Goal: Information Seeking & Learning: Learn about a topic

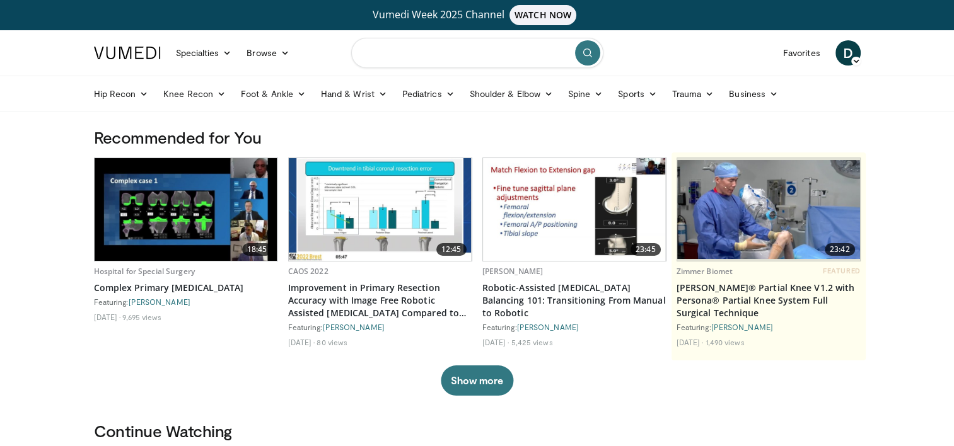
click at [415, 57] on input "Search topics, interventions" at bounding box center [477, 53] width 252 height 30
type input "**********"
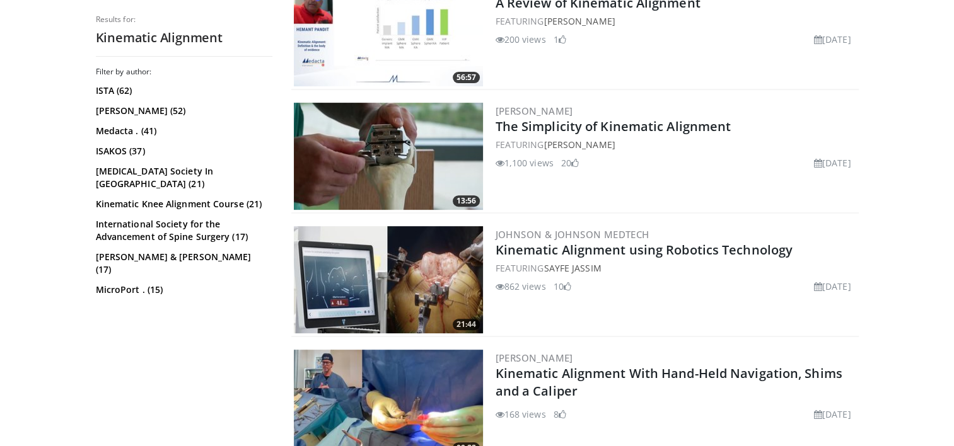
scroll to position [441, 0]
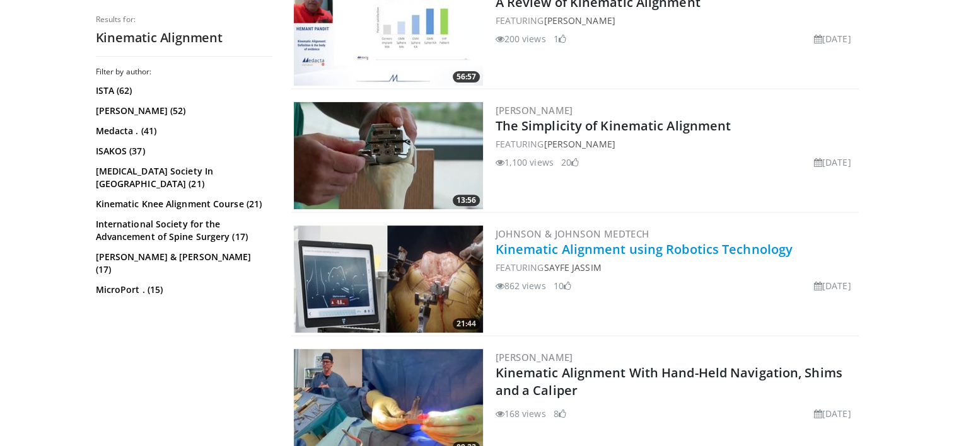
click at [574, 246] on link "Kinematic Alignment using Robotics Technology" at bounding box center [643, 249] width 297 height 17
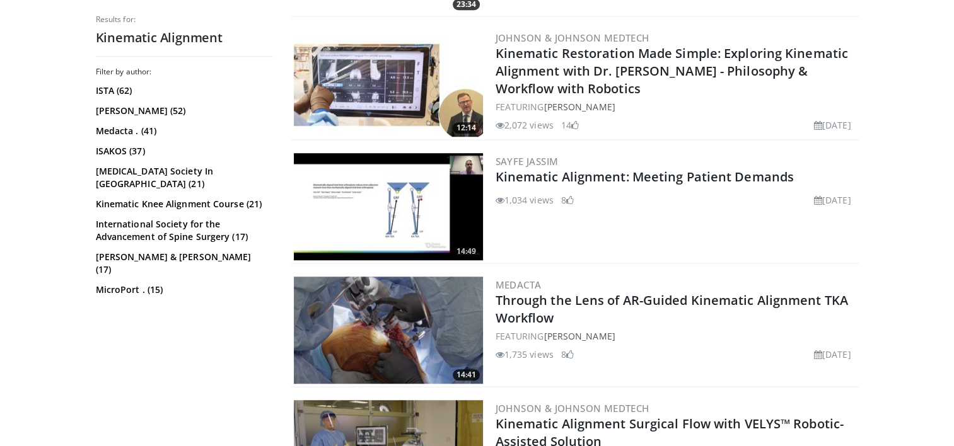
scroll to position [1008, 0]
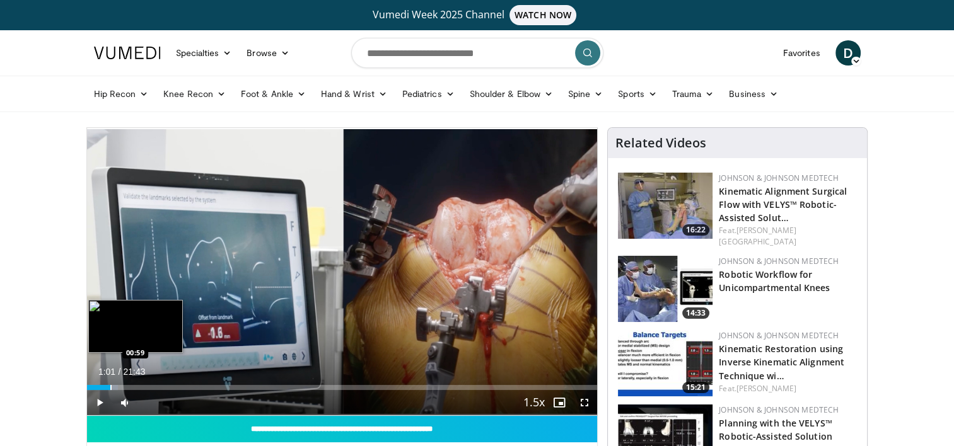
click at [110, 386] on div "Progress Bar" at bounding box center [110, 387] width 1 height 5
click at [126, 388] on div "Progress Bar" at bounding box center [126, 387] width 1 height 5
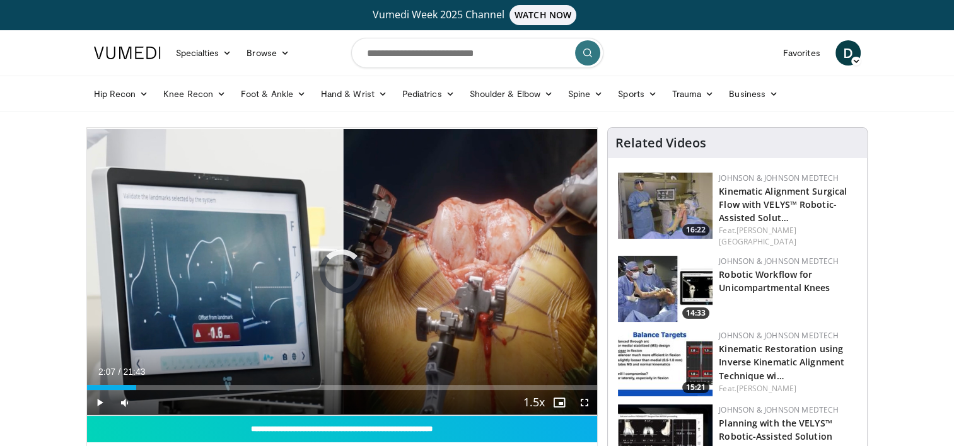
click at [136, 388] on div "Loaded : 8.45% 01:40 02:02" at bounding box center [342, 387] width 511 height 5
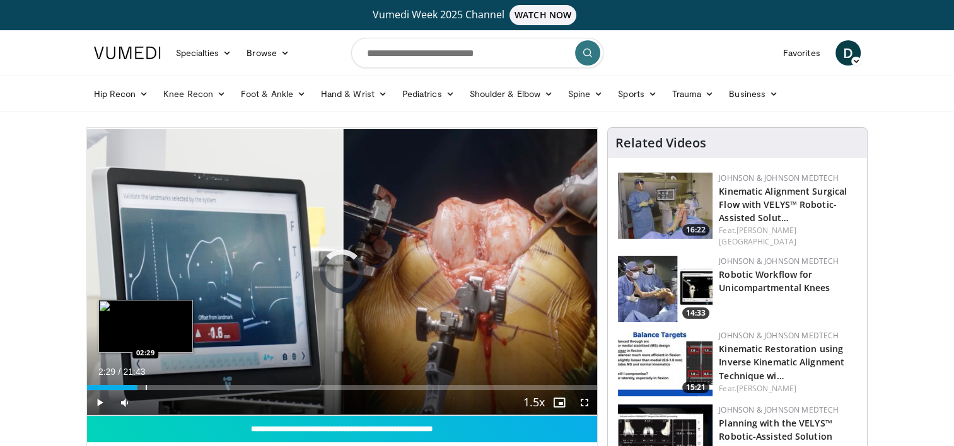
click at [146, 388] on div "Progress Bar" at bounding box center [146, 387] width 1 height 5
click at [154, 390] on div "Progress Bar" at bounding box center [154, 387] width 1 height 5
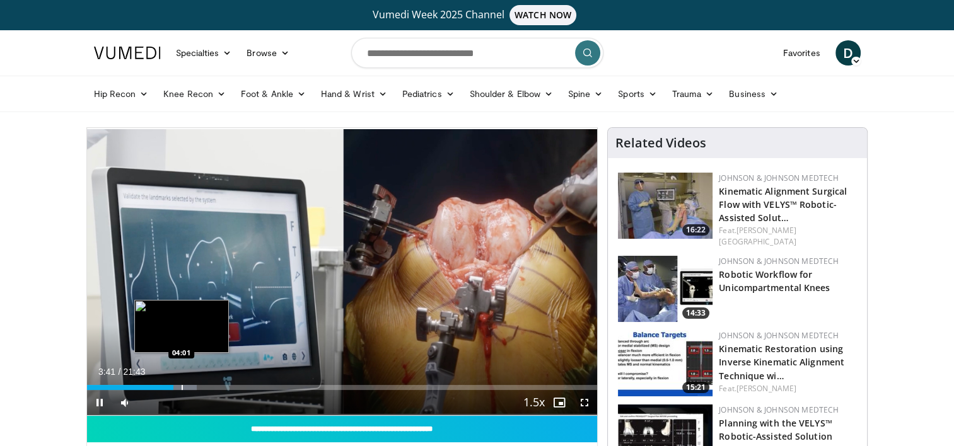
click at [182, 389] on div "Progress Bar" at bounding box center [182, 387] width 1 height 5
click at [187, 389] on div "Progress Bar" at bounding box center [187, 387] width 1 height 5
click at [195, 389] on div "Progress Bar" at bounding box center [195, 387] width 1 height 5
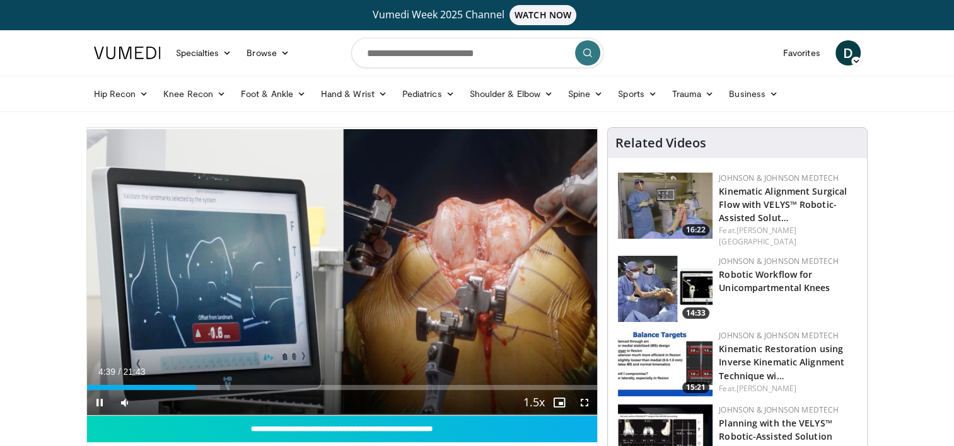
click at [205, 391] on div "Current Time 4:39 / Duration 21:43 Pause Skip Backward Skip Forward Mute 0% Loa…" at bounding box center [342, 402] width 511 height 25
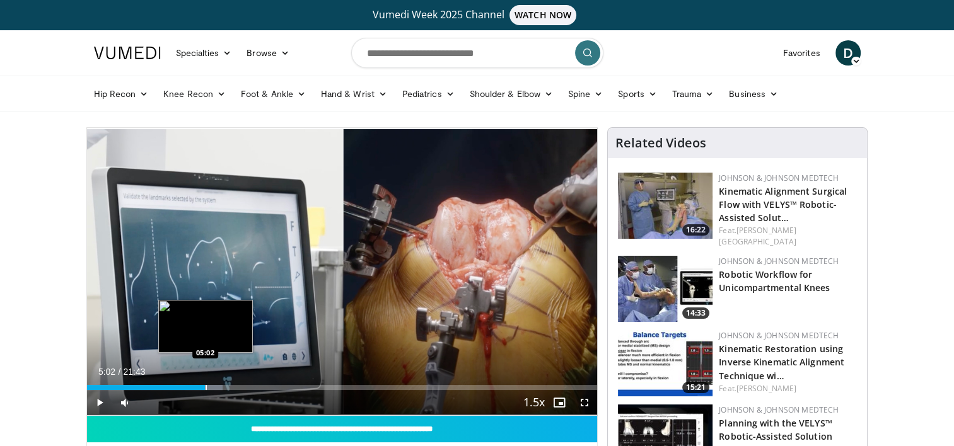
click at [205, 389] on div "Progress Bar" at bounding box center [205, 387] width 1 height 5
click at [217, 388] on div "Progress Bar" at bounding box center [217, 387] width 1 height 5
click at [226, 387] on div "Progress Bar" at bounding box center [226, 387] width 1 height 5
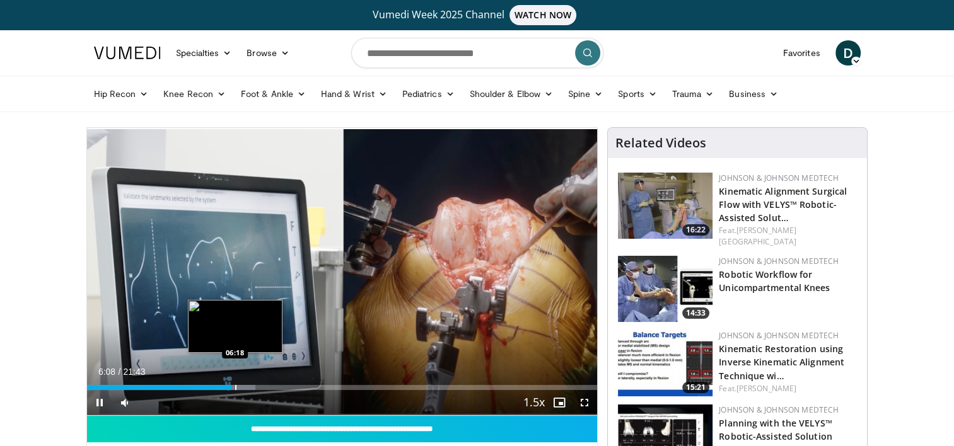
click at [235, 389] on div "Progress Bar" at bounding box center [235, 387] width 1 height 5
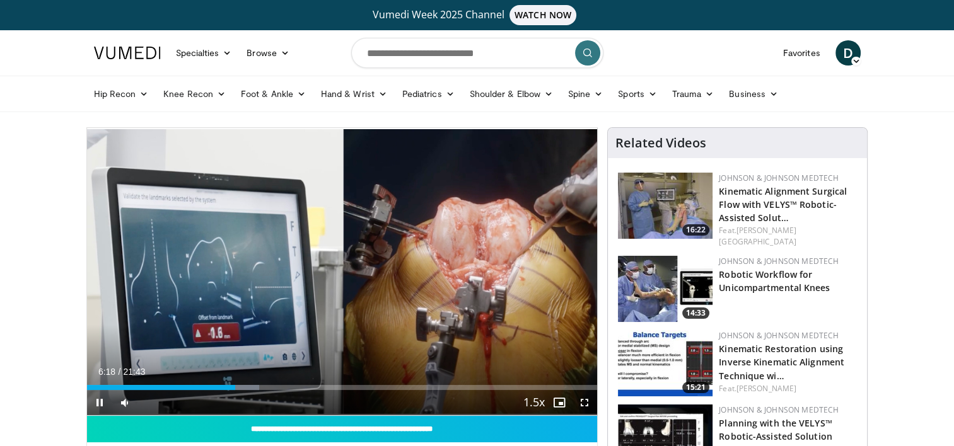
click at [240, 390] on div "10 seconds Tap to unmute" at bounding box center [342, 271] width 511 height 287
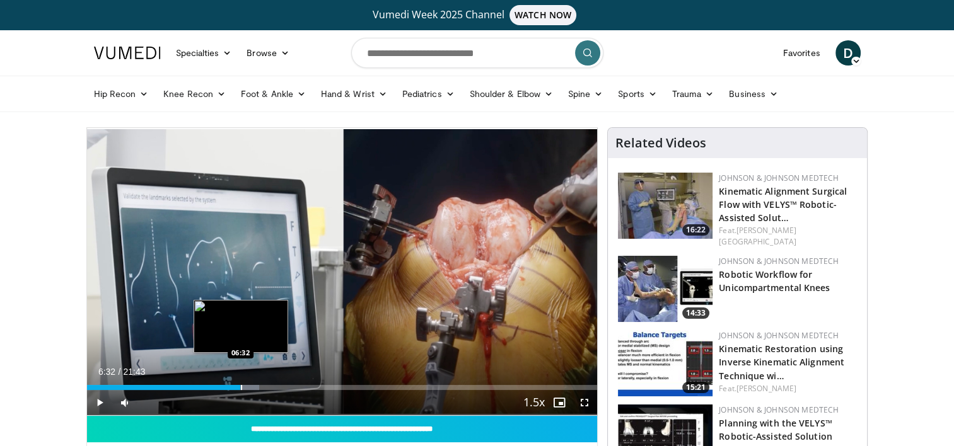
click at [241, 388] on div "Progress Bar" at bounding box center [241, 387] width 1 height 5
click at [246, 388] on div "Progress Bar" at bounding box center [246, 387] width 1 height 5
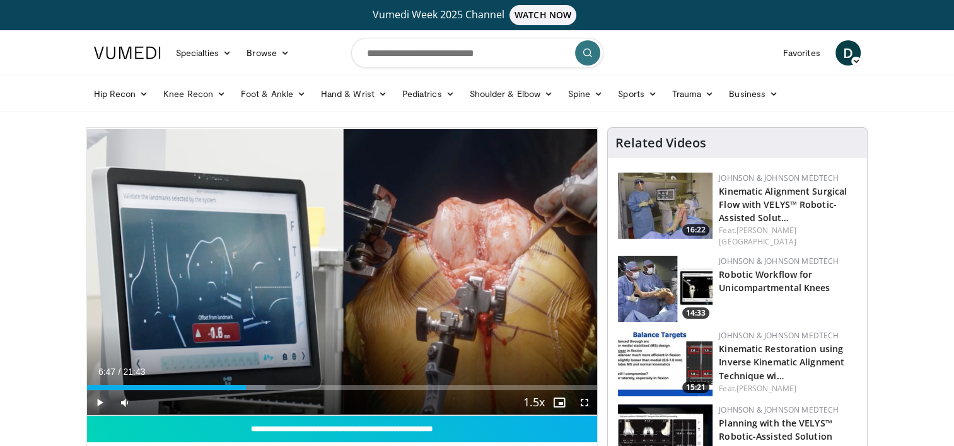
click at [99, 401] on span "Video Player" at bounding box center [99, 402] width 25 height 25
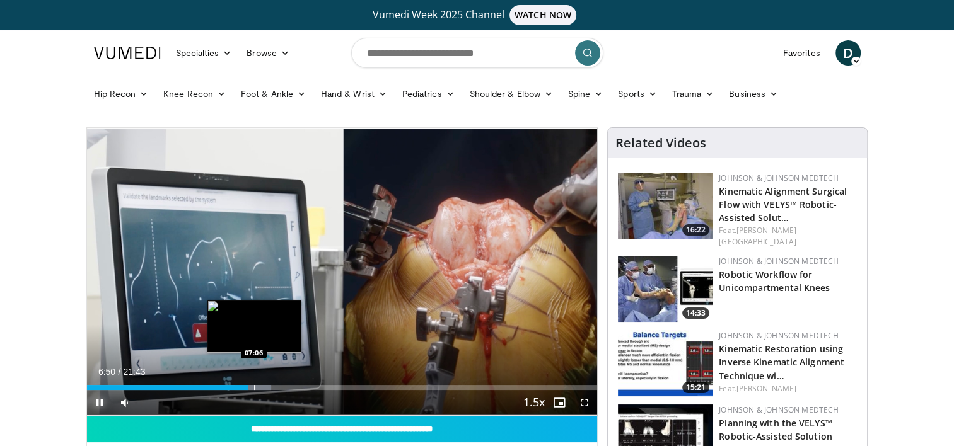
click at [254, 388] on div "Progress Bar" at bounding box center [254, 387] width 1 height 5
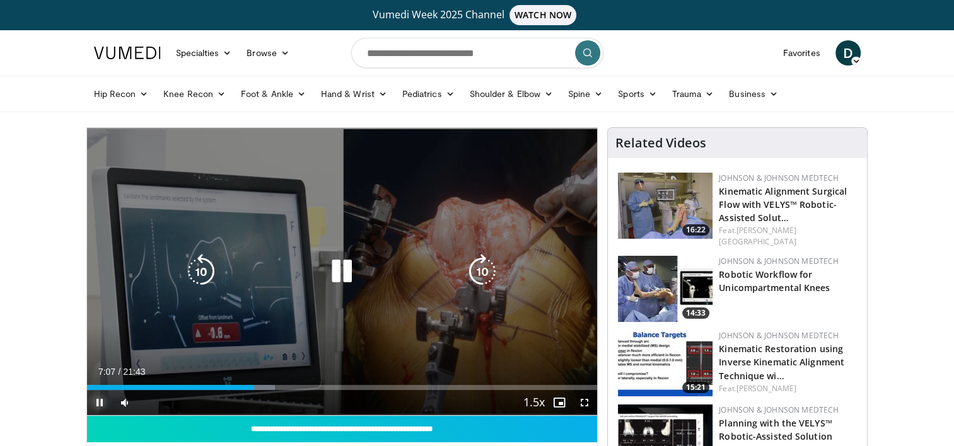
click at [0, 0] on div "Progress Bar" at bounding box center [0, 0] width 0 height 0
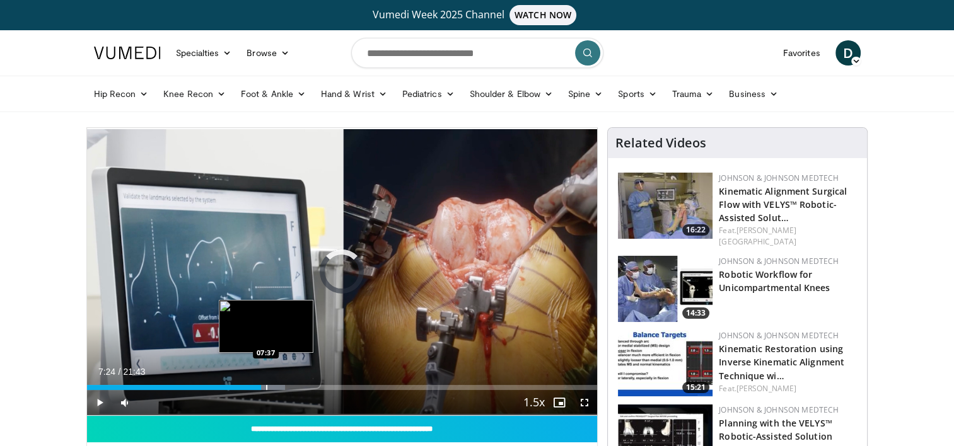
click at [266, 389] on div "Progress Bar" at bounding box center [266, 387] width 1 height 5
click at [273, 389] on div "Progress Bar" at bounding box center [273, 387] width 1 height 5
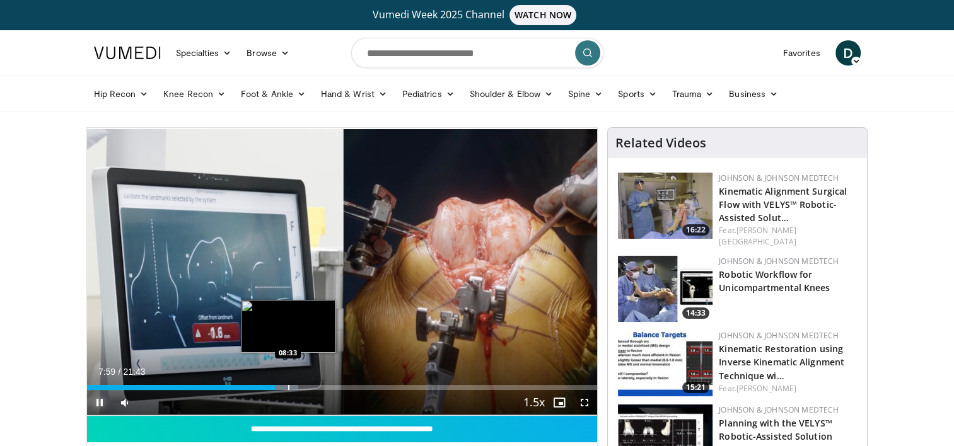
click at [288, 390] on div "Progress Bar" at bounding box center [288, 387] width 1 height 5
click at [299, 389] on div "Progress Bar" at bounding box center [299, 387] width 1 height 5
click at [312, 389] on div "Progress Bar" at bounding box center [312, 387] width 1 height 5
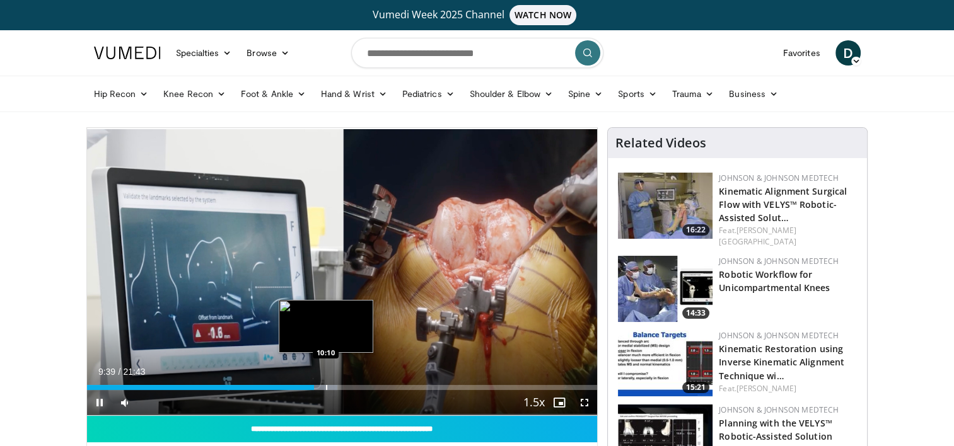
click at [326, 388] on div "Progress Bar" at bounding box center [326, 387] width 1 height 5
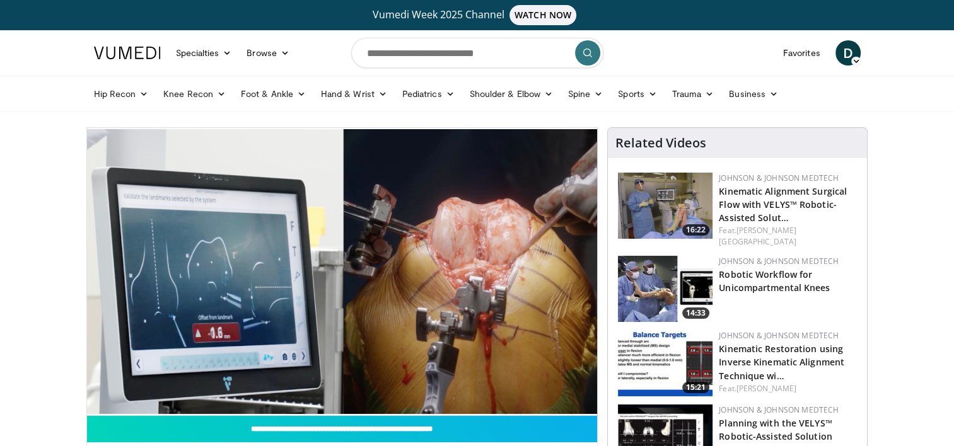
click at [332, 389] on div "10 seconds Tap to unmute" at bounding box center [342, 271] width 511 height 287
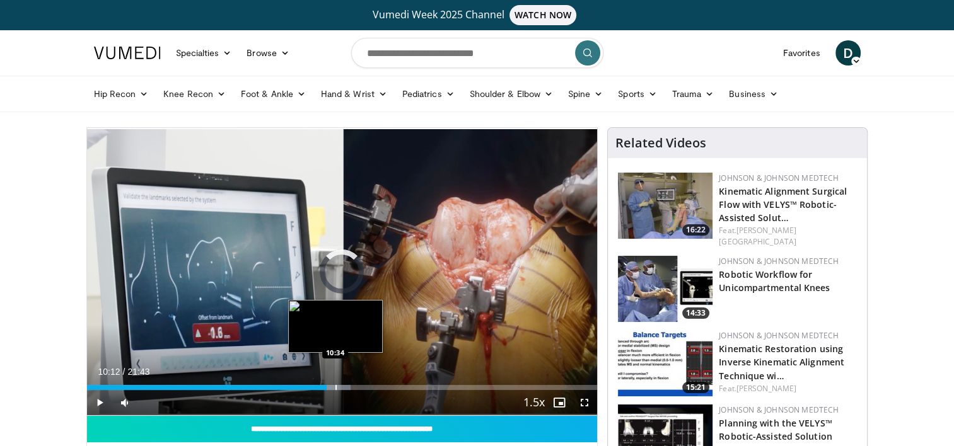
click at [335, 388] on div "Progress Bar" at bounding box center [335, 387] width 1 height 5
click at [342, 388] on div "Progress Bar" at bounding box center [342, 387] width 1 height 5
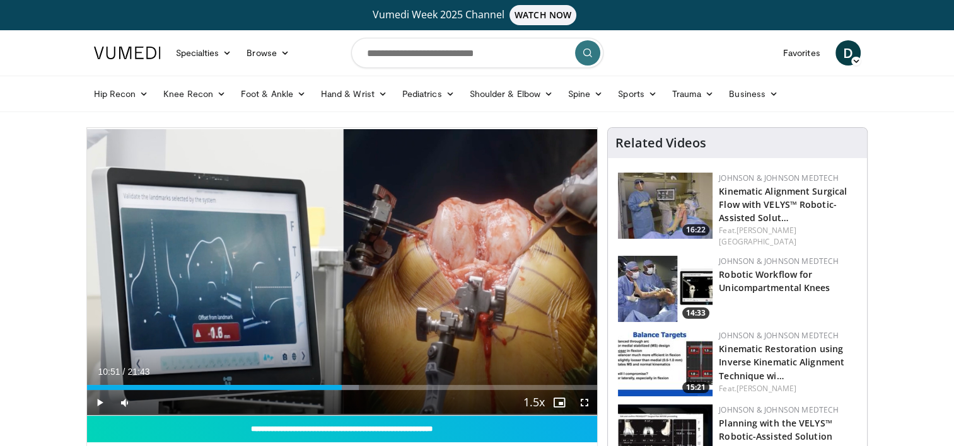
click at [349, 391] on div "Current Time 10:51 / Duration 21:43 Play Skip Backward Skip Forward Mute 0% Loa…" at bounding box center [342, 402] width 511 height 25
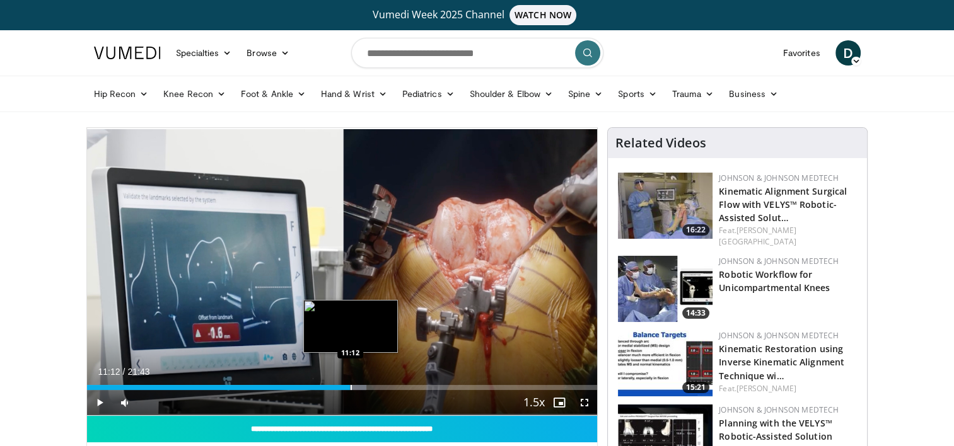
click at [350, 390] on div "Progress Bar" at bounding box center [350, 387] width 1 height 5
click at [354, 390] on div "Loaded : 55.54% 11:25 11:25" at bounding box center [342, 387] width 511 height 5
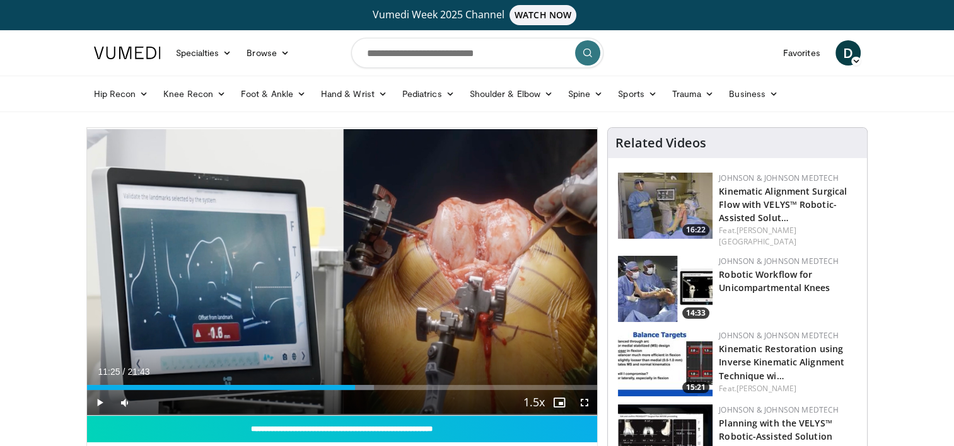
click at [360, 391] on div "Current Time 11:25 / Duration 21:43 Play Skip Backward Skip Forward Mute 0% Loa…" at bounding box center [342, 402] width 511 height 25
click at [365, 388] on div "Progress Bar" at bounding box center [365, 387] width 1 height 5
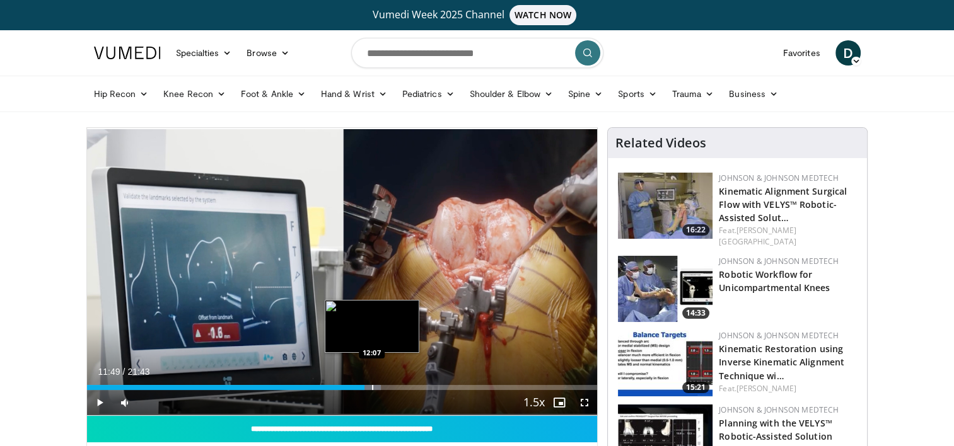
click at [372, 388] on div "Progress Bar" at bounding box center [372, 387] width 1 height 5
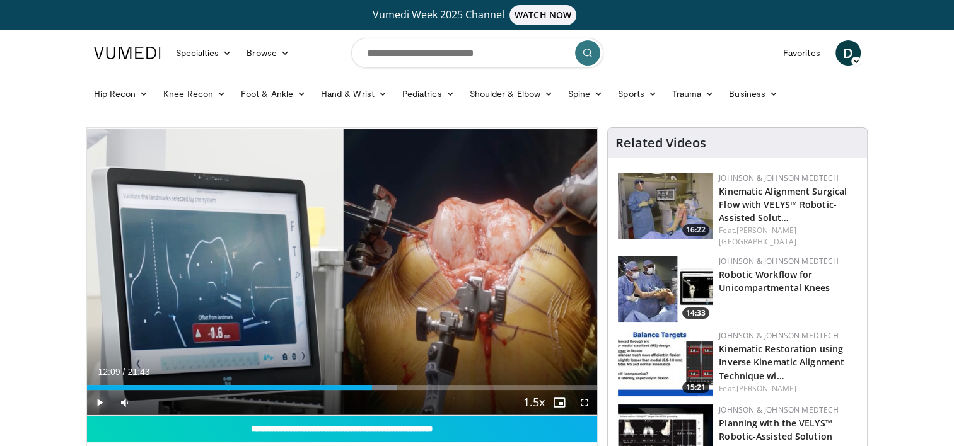
click at [96, 401] on span "Video Player" at bounding box center [99, 402] width 25 height 25
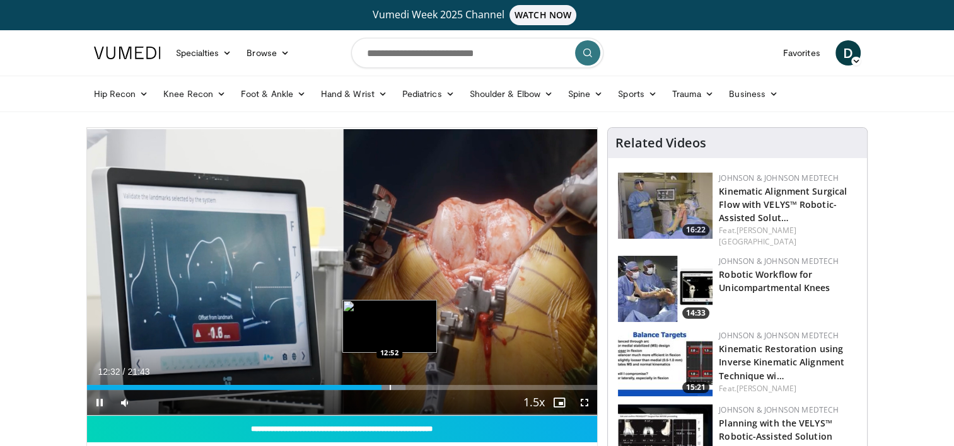
click at [390, 390] on div "Progress Bar" at bounding box center [390, 387] width 1 height 5
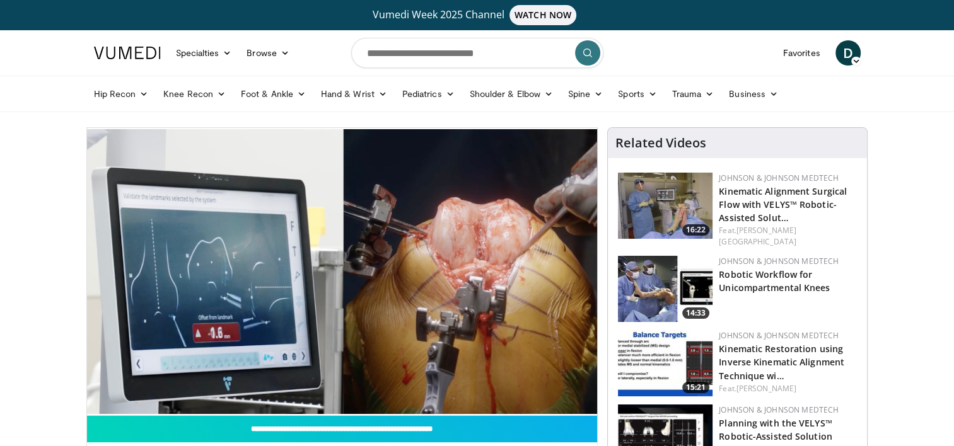
click at [393, 389] on div "10 seconds Tap to unmute" at bounding box center [342, 271] width 511 height 287
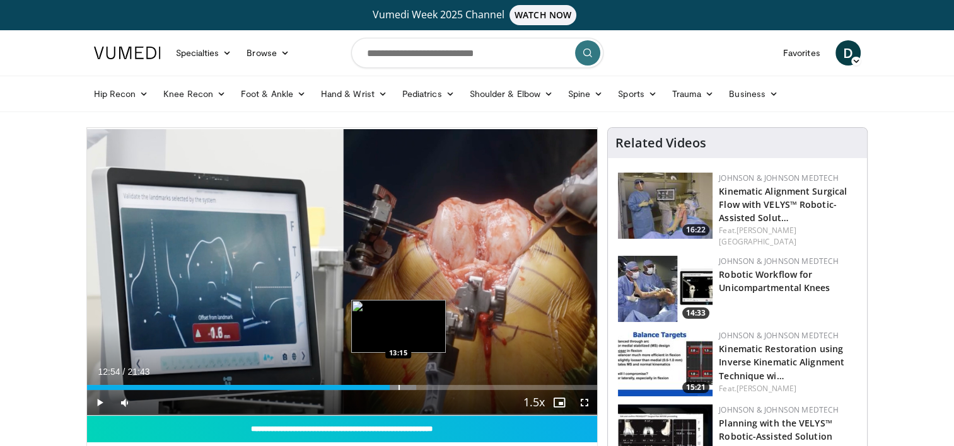
click at [398, 389] on div "Progress Bar" at bounding box center [398, 387] width 1 height 5
click at [405, 390] on div "Progress Bar" at bounding box center [405, 387] width 1 height 5
click at [413, 390] on div "Progress Bar" at bounding box center [413, 387] width 1 height 5
click at [419, 390] on div "Progress Bar" at bounding box center [419, 387] width 1 height 5
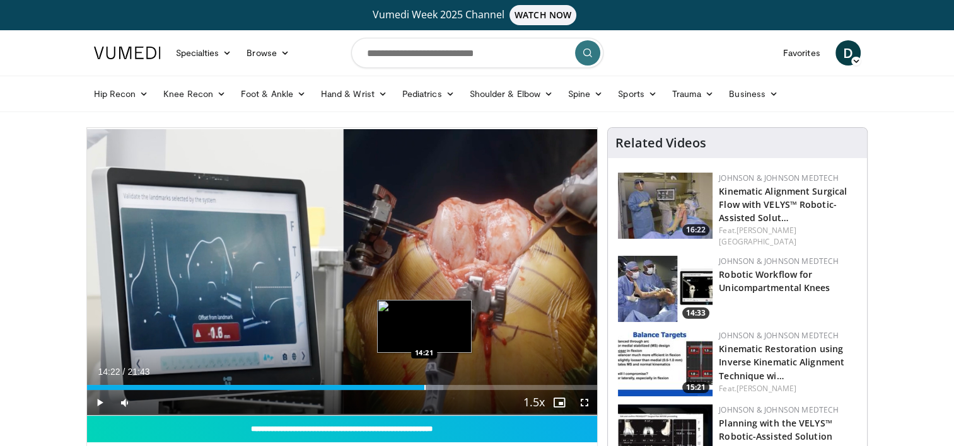
click at [424, 390] on div "Progress Bar" at bounding box center [424, 387] width 1 height 5
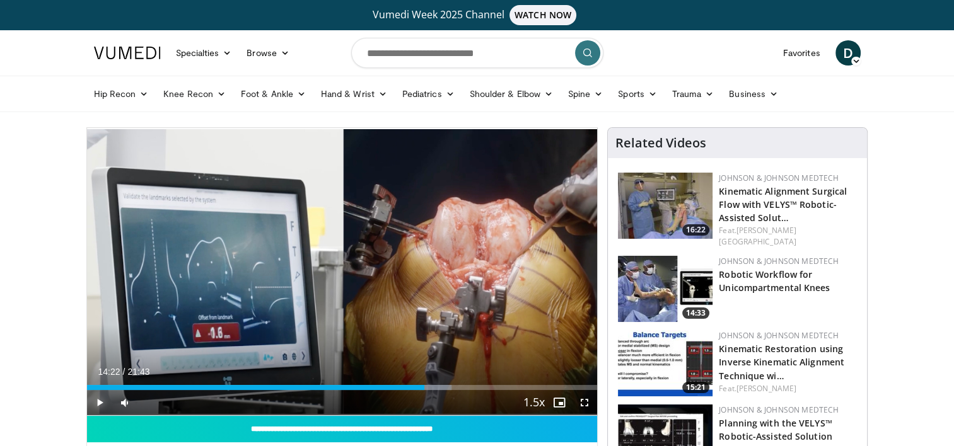
click at [100, 403] on span "Video Player" at bounding box center [99, 402] width 25 height 25
